Goal: Check status: Check status

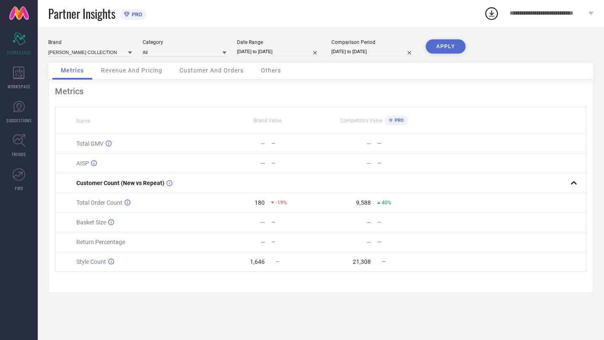
click at [294, 52] on input "[DATE] to [DATE]" at bounding box center [279, 51] width 84 height 9
select select "9"
select select "2025"
select select "10"
select select "2025"
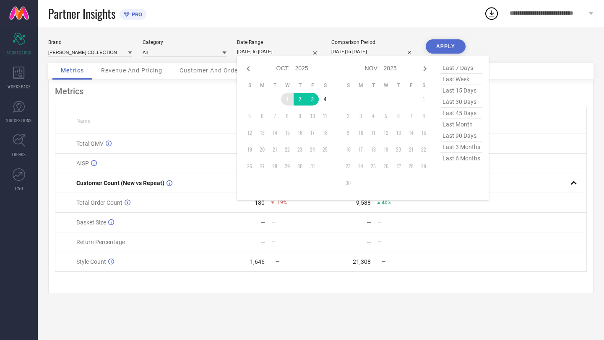
click at [287, 97] on td "1" at bounding box center [287, 99] width 13 height 13
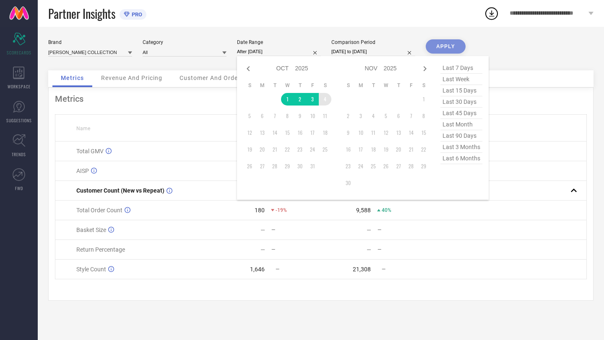
type input "[DATE] to [DATE]"
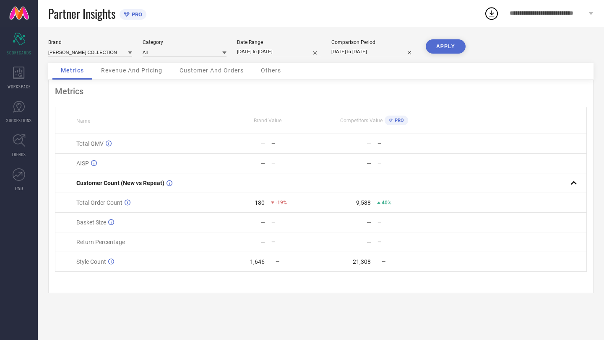
click at [390, 51] on input "[DATE] to [DATE]" at bounding box center [373, 51] width 84 height 9
select select "9"
select select "2024"
select select "10"
select select "2024"
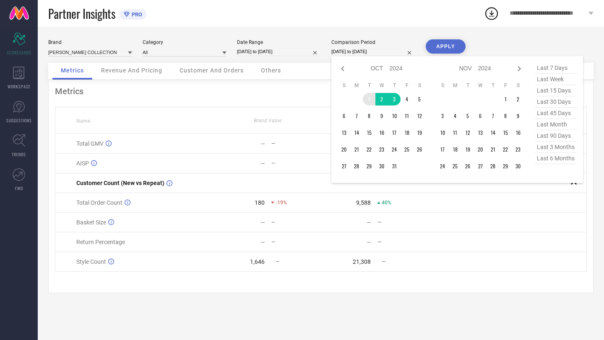
click at [369, 101] on td "1" at bounding box center [369, 99] width 13 height 13
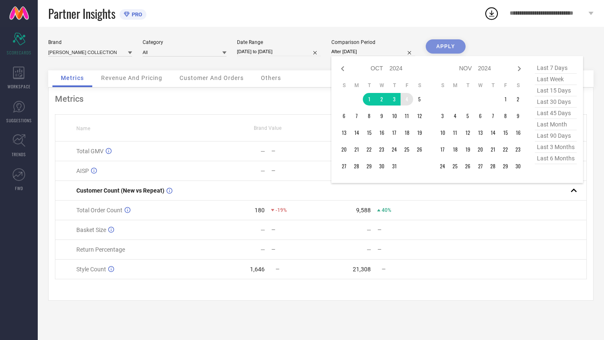
type input "[DATE] to [DATE]"
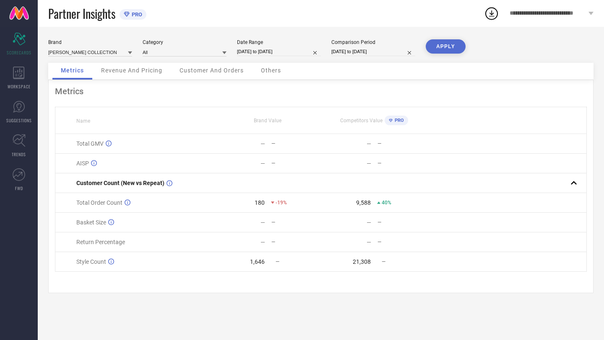
click at [439, 46] on button "APPLY" at bounding box center [445, 46] width 40 height 14
click at [138, 72] on span "Revenue And Pricing" at bounding box center [131, 70] width 61 height 7
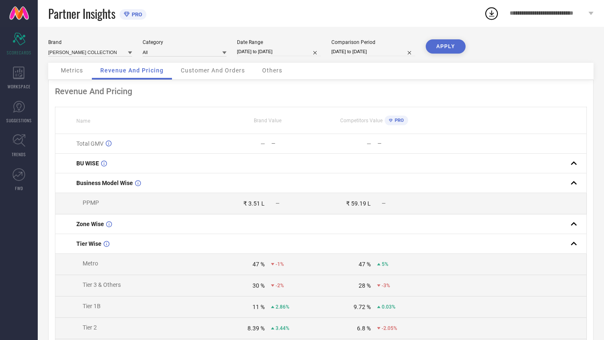
click at [205, 73] on span "Customer And Orders" at bounding box center [213, 70] width 64 height 7
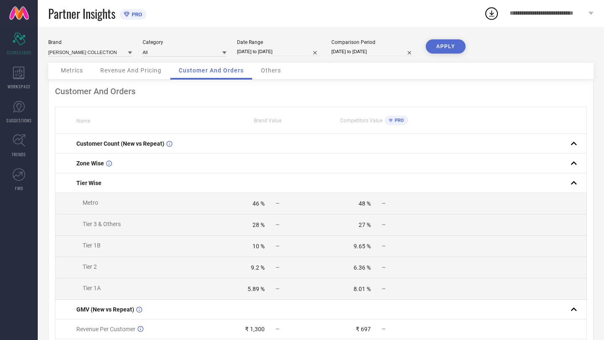
click at [84, 69] on div "Metrics" at bounding box center [71, 71] width 39 height 17
